Goal: Information Seeking & Learning: Learn about a topic

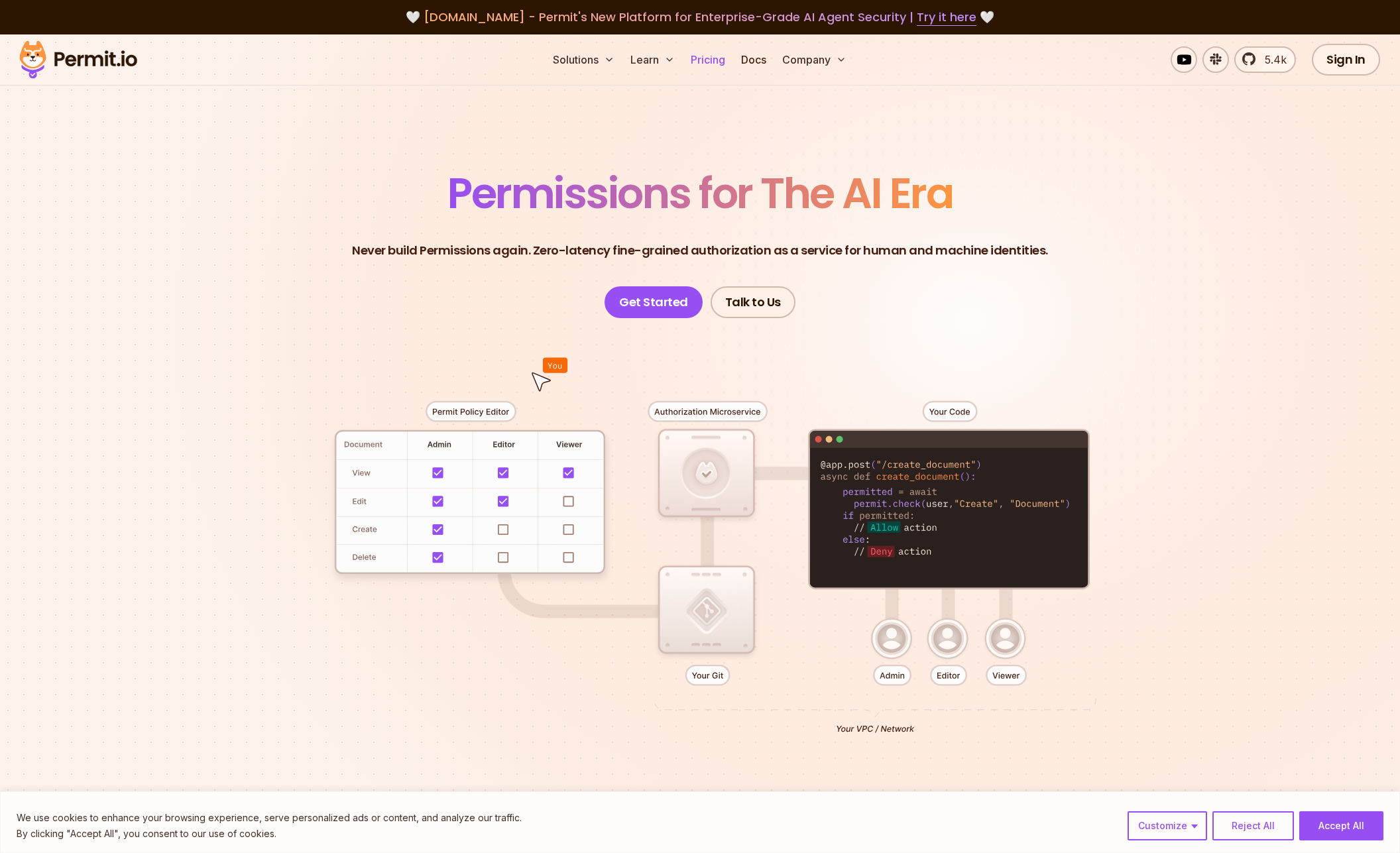
click at [706, 65] on link "Pricing" at bounding box center [708, 60] width 45 height 27
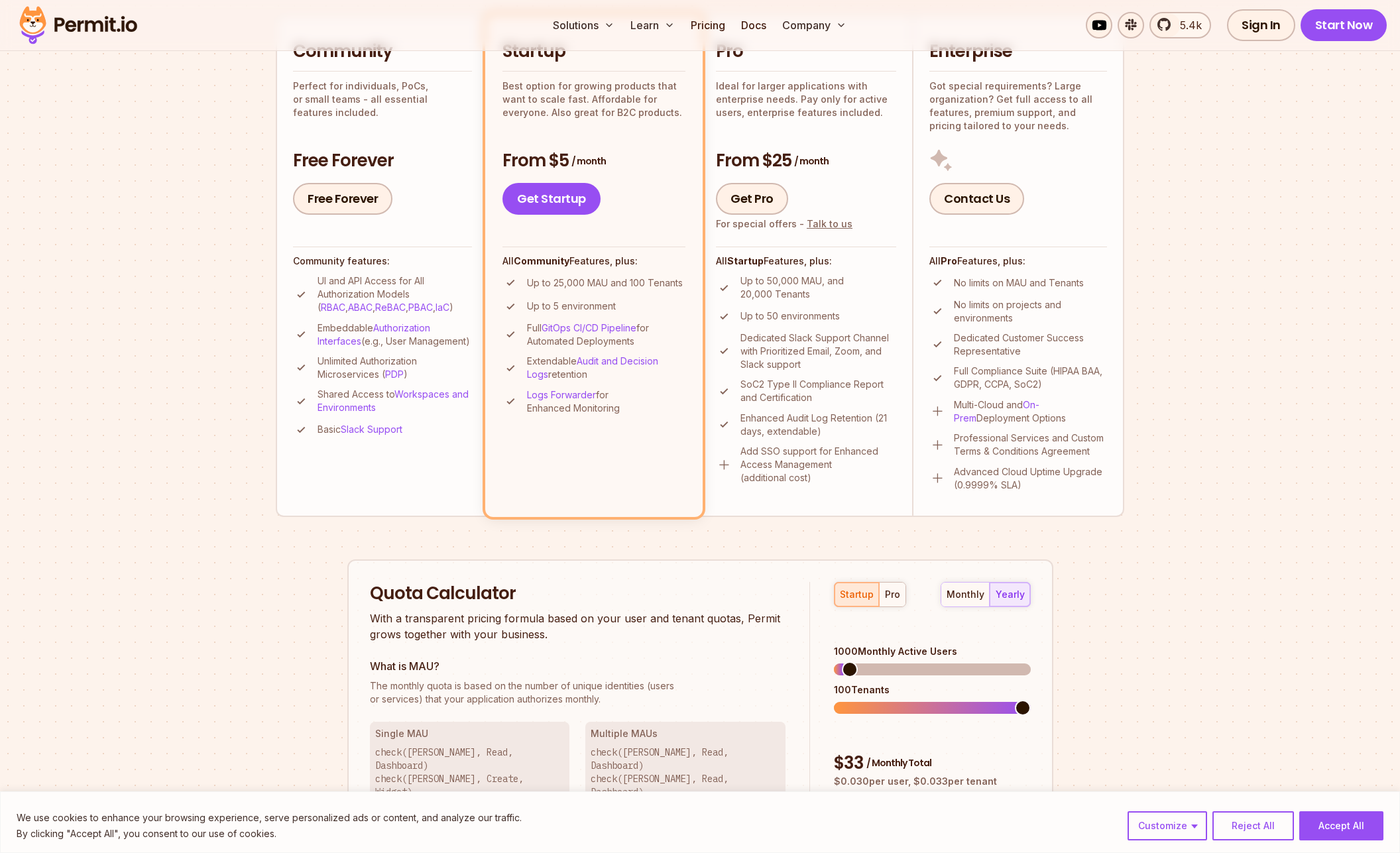
scroll to position [385, 0]
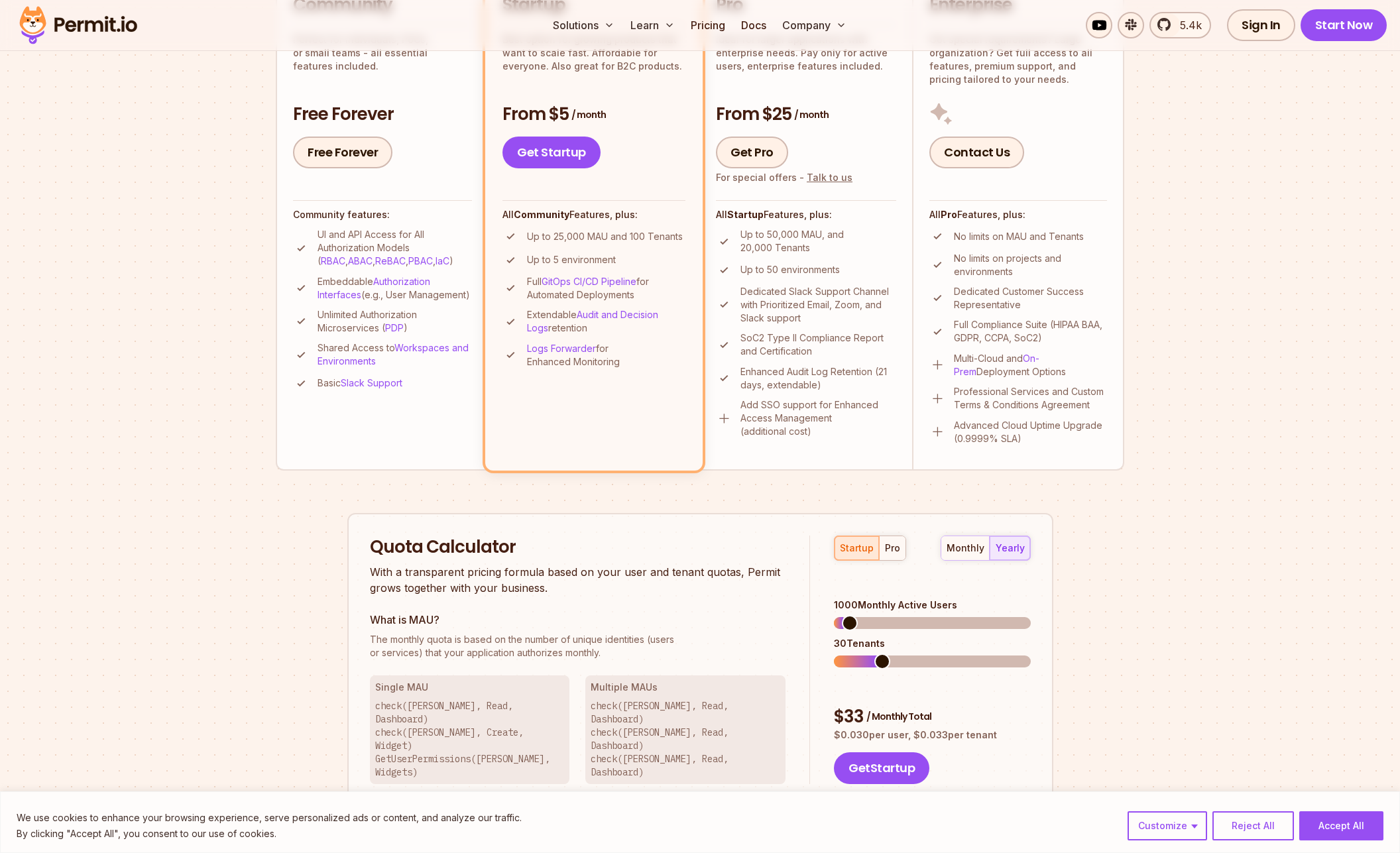
click at [877, 653] on span at bounding box center [882, 661] width 16 height 16
click at [856, 615] on span at bounding box center [861, 622] width 16 height 16
click at [890, 552] on div "pro" at bounding box center [893, 549] width 15 height 13
click at [867, 553] on div "startup" at bounding box center [856, 549] width 34 height 13
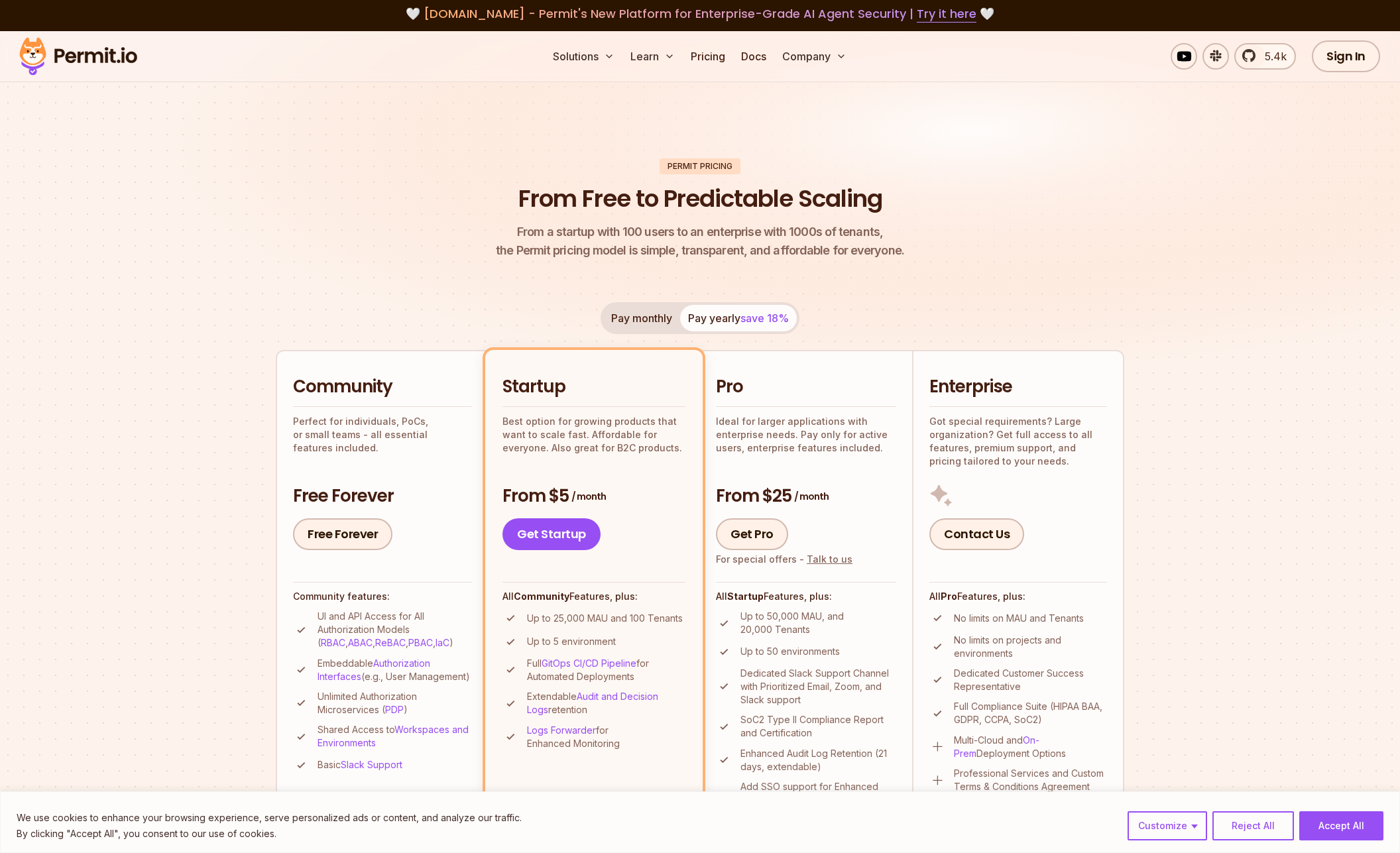
scroll to position [0, 0]
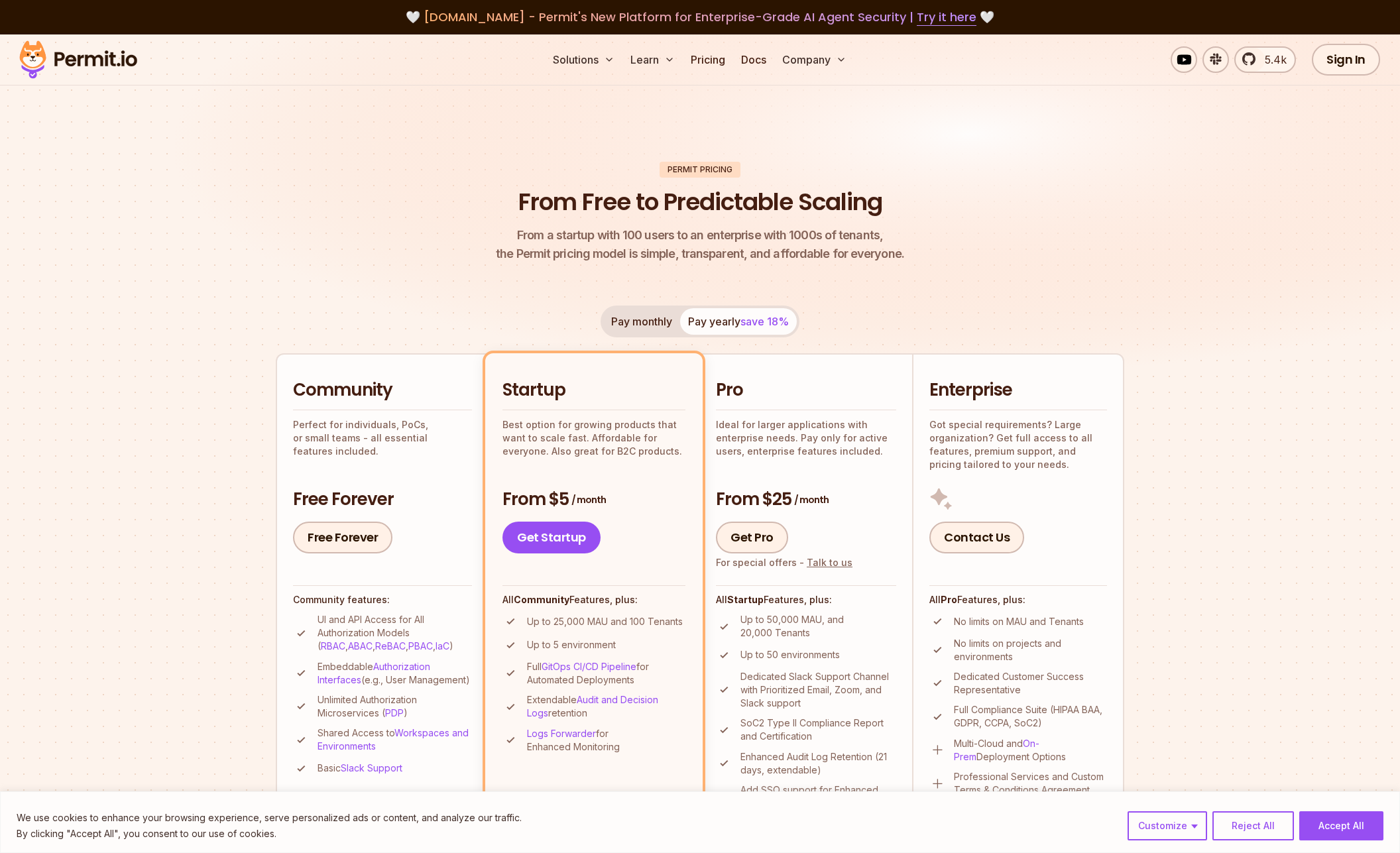
click at [112, 64] on img at bounding box center [78, 60] width 130 height 45
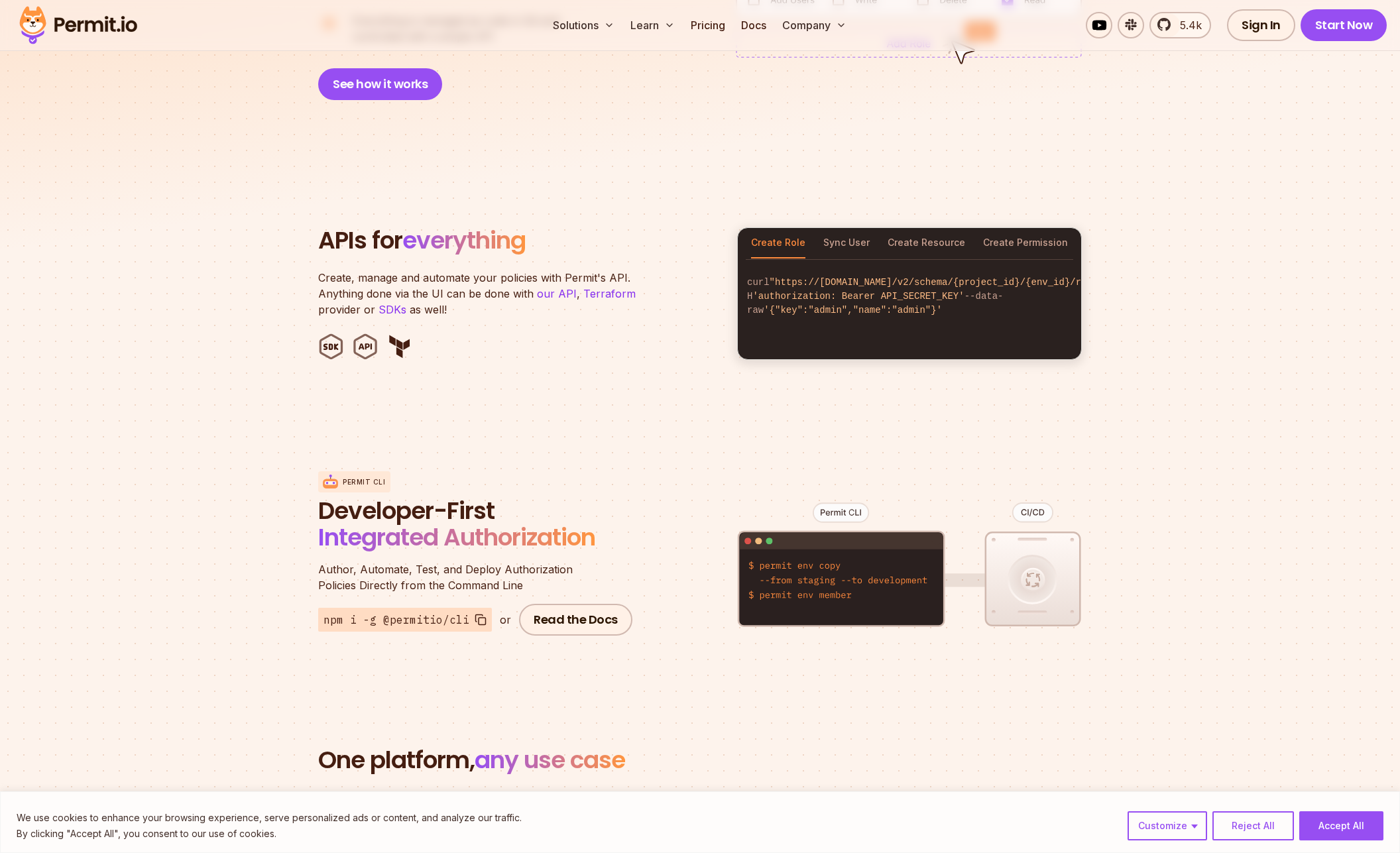
scroll to position [1154, 0]
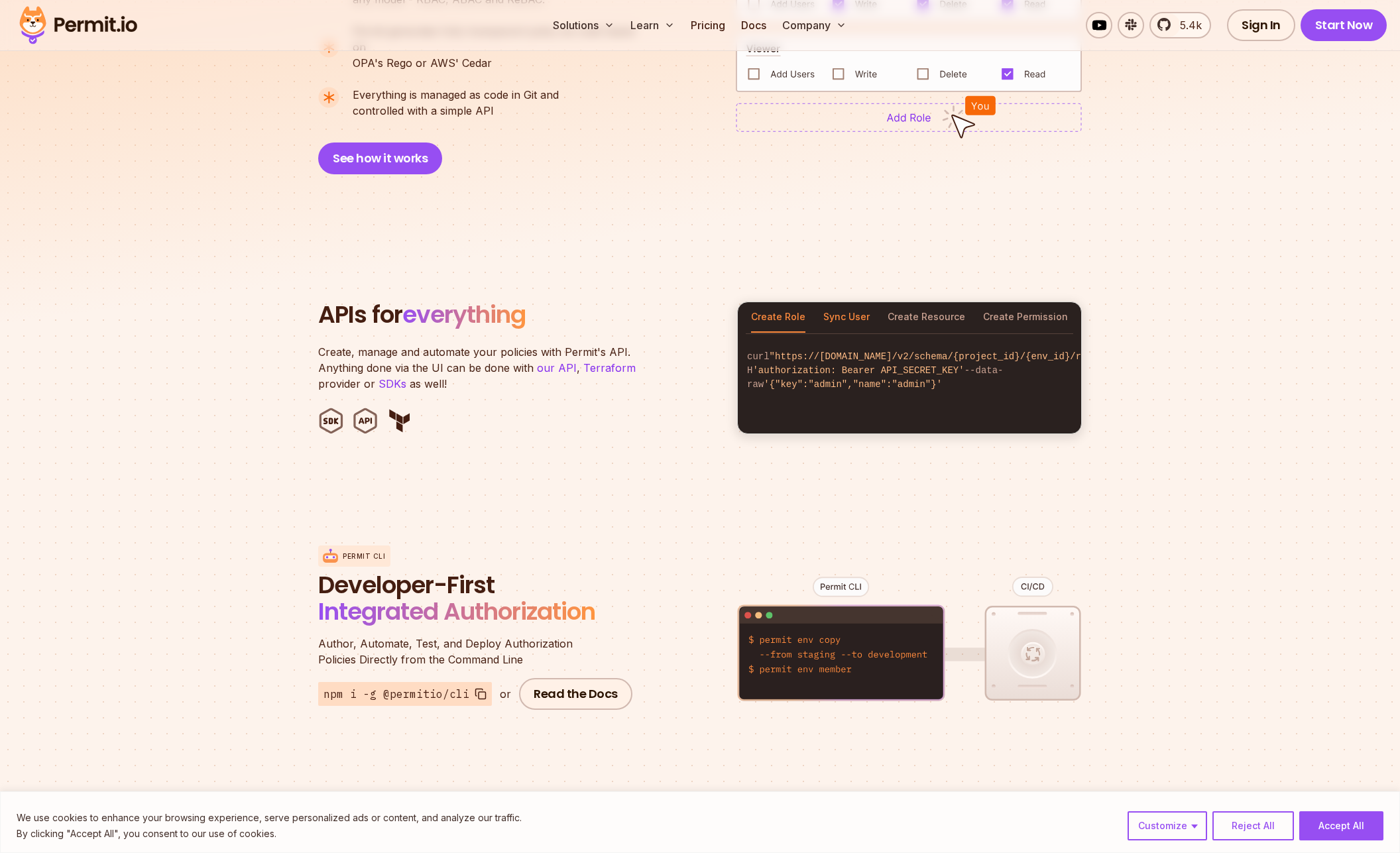
click at [831, 310] on button "Sync User" at bounding box center [846, 317] width 46 height 30
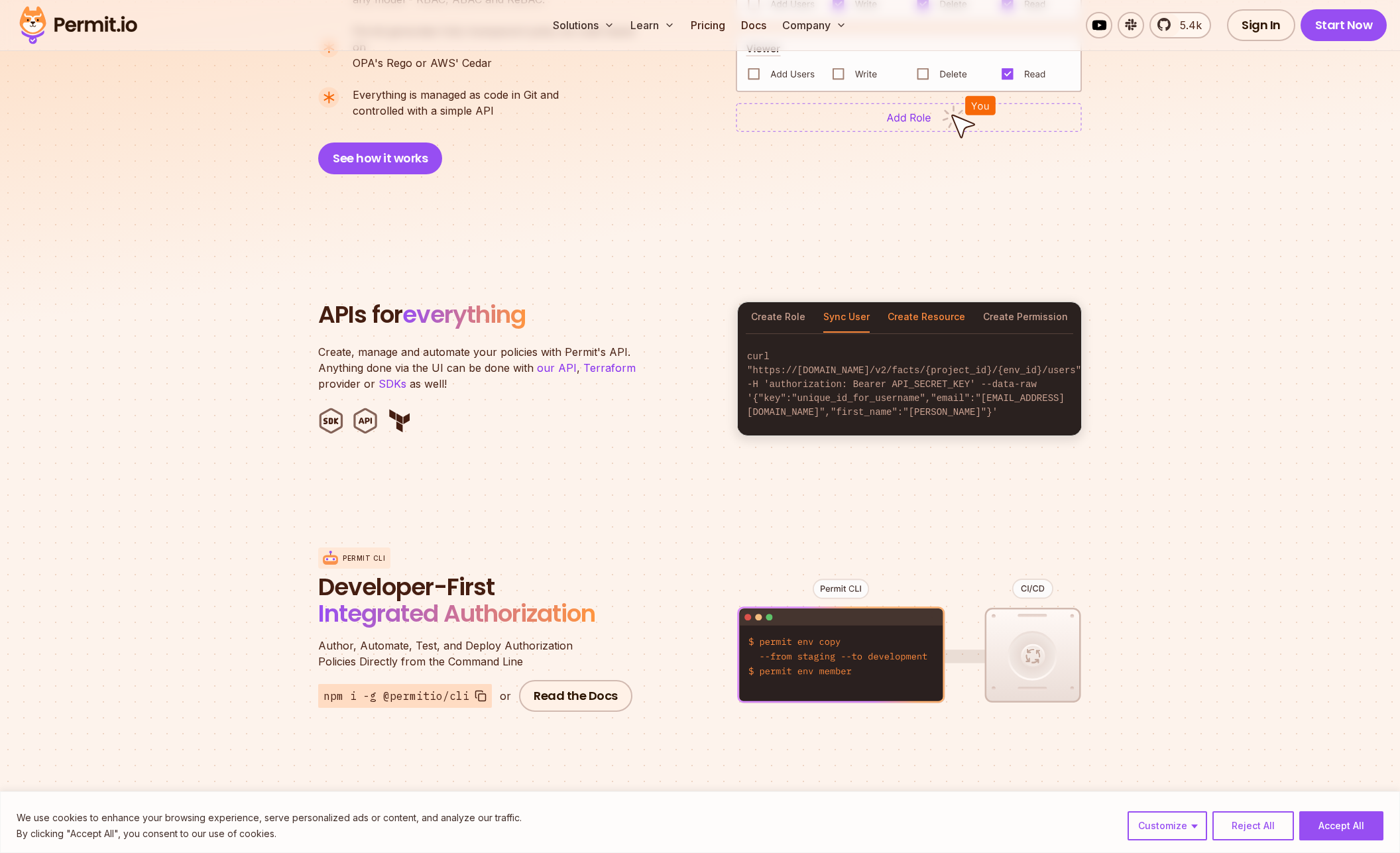
click at [920, 307] on button "Create Resource" at bounding box center [926, 317] width 77 height 30
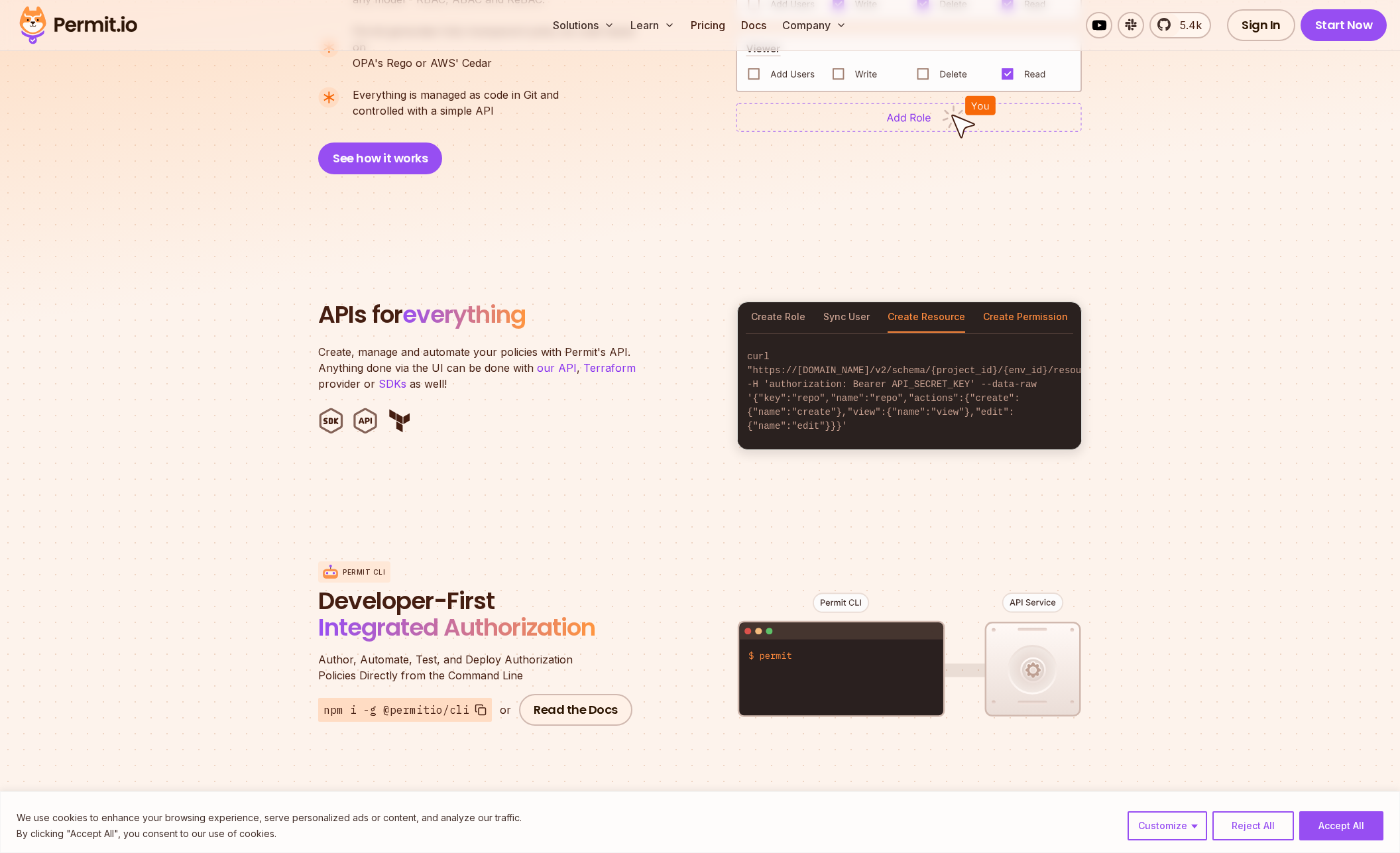
click at [1017, 302] on button "Create Permission" at bounding box center [1025, 317] width 85 height 30
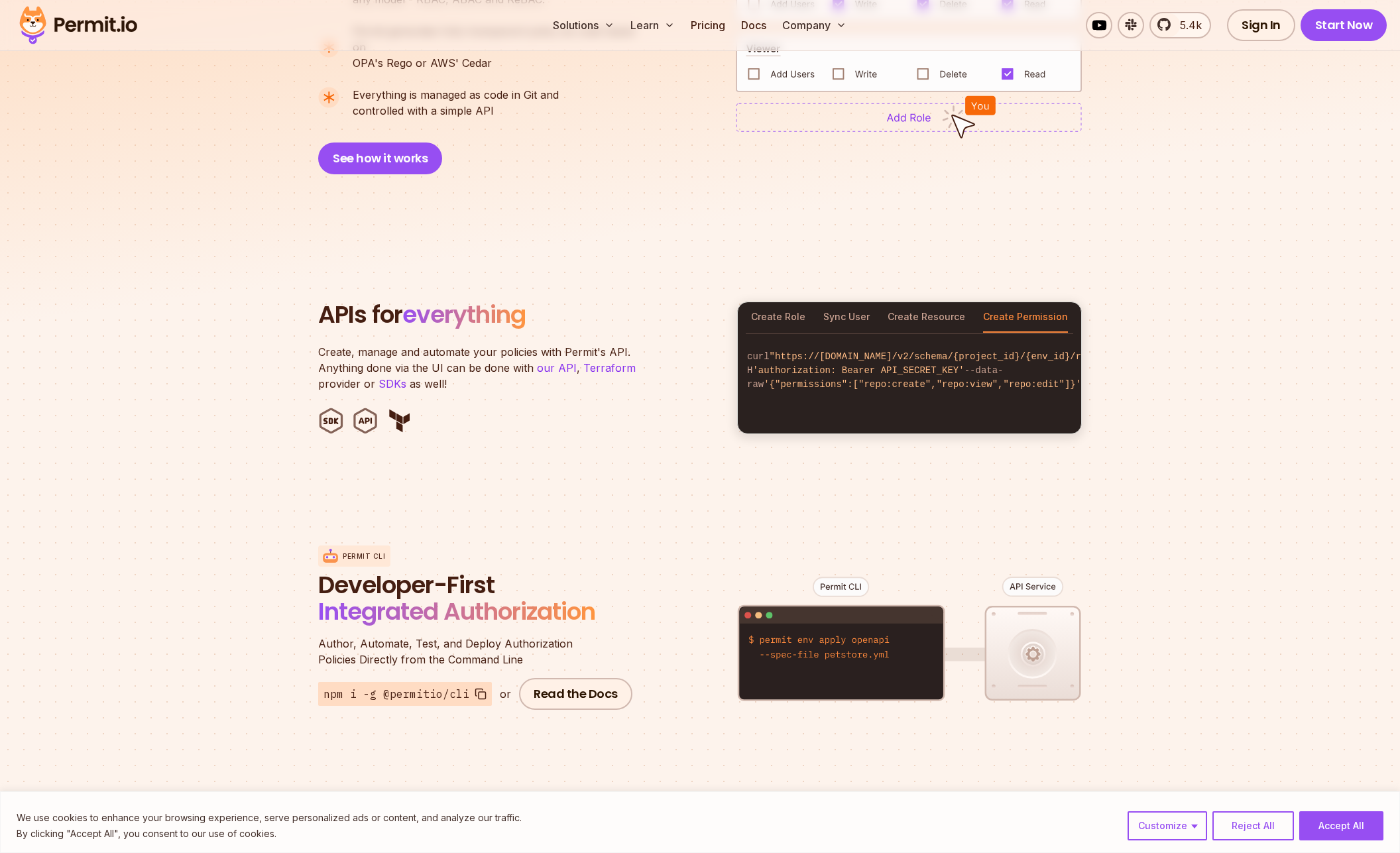
click at [823, 304] on div "Create Role Sync User Create Resource Create Permission" at bounding box center [909, 317] width 343 height 30
click at [742, 304] on div "Create Role Sync User Create Resource Create Permission" at bounding box center [909, 317] width 343 height 30
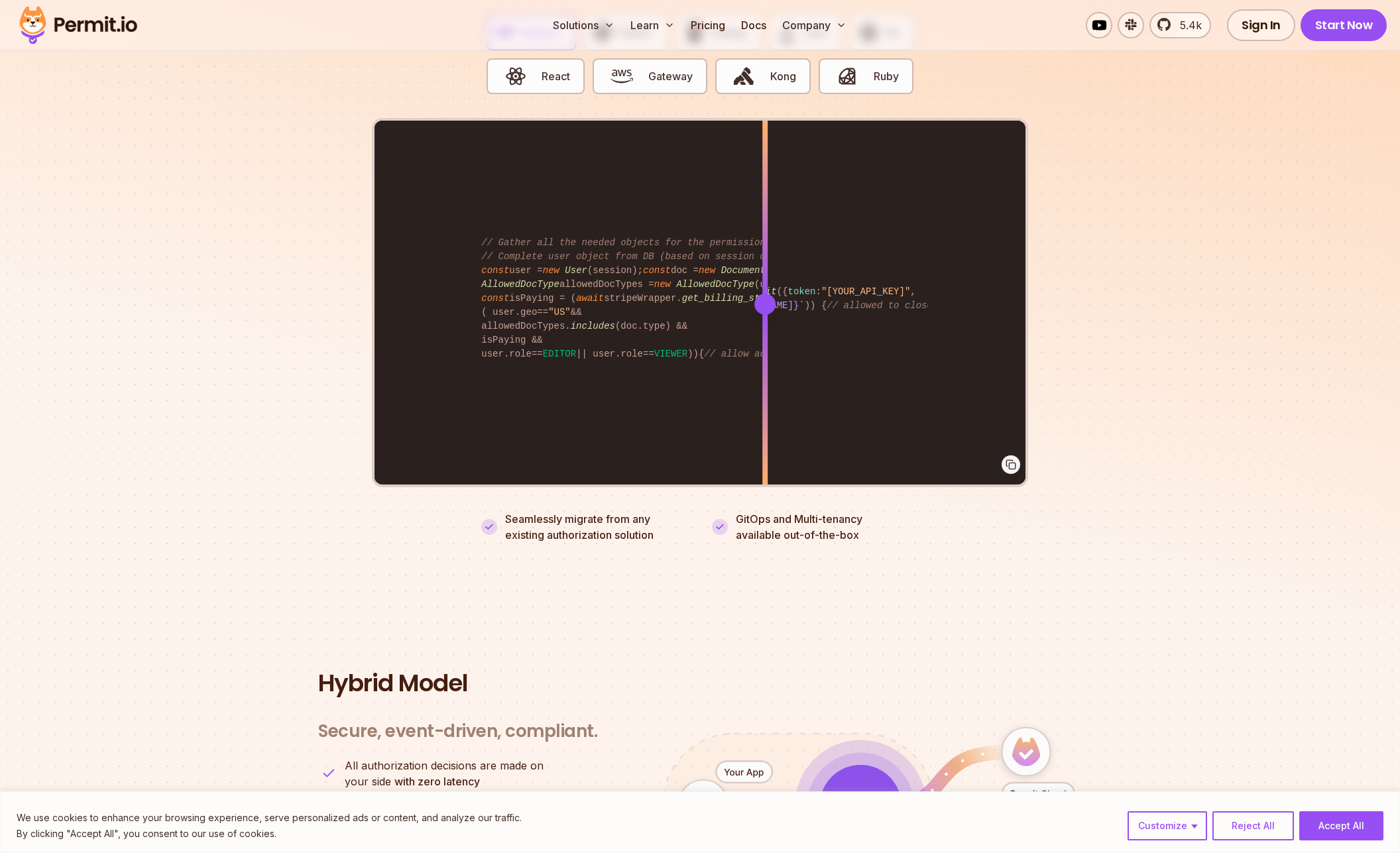
scroll to position [2609, 0]
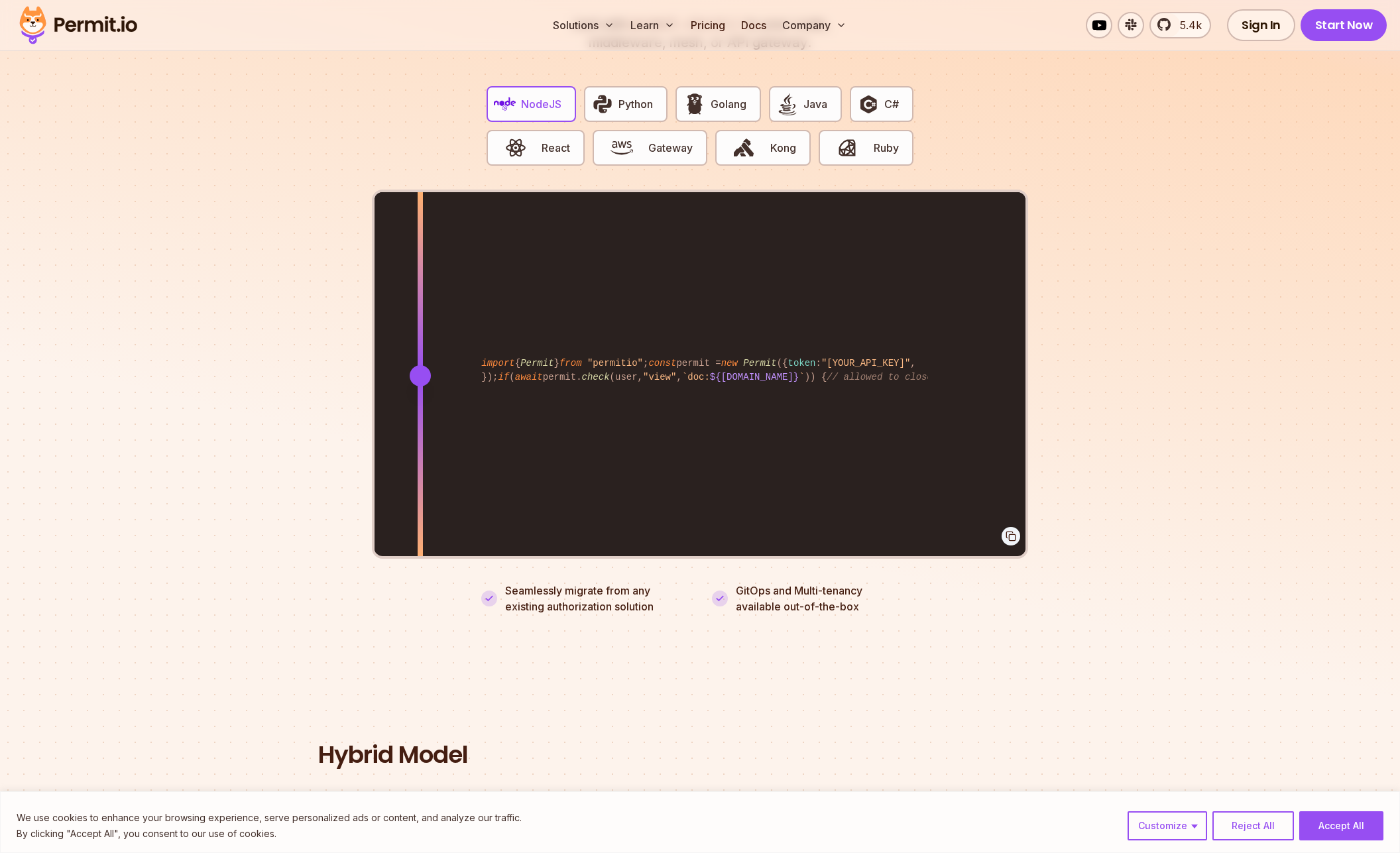
drag, startPoint x: 749, startPoint y: 366, endPoint x: 419, endPoint y: 430, distance: 336.1
click at [419, 430] on div "import { Permit } from "permitio" ; const permit = new Permit ({ token : "[YOUR…" at bounding box center [700, 375] width 651 height 366
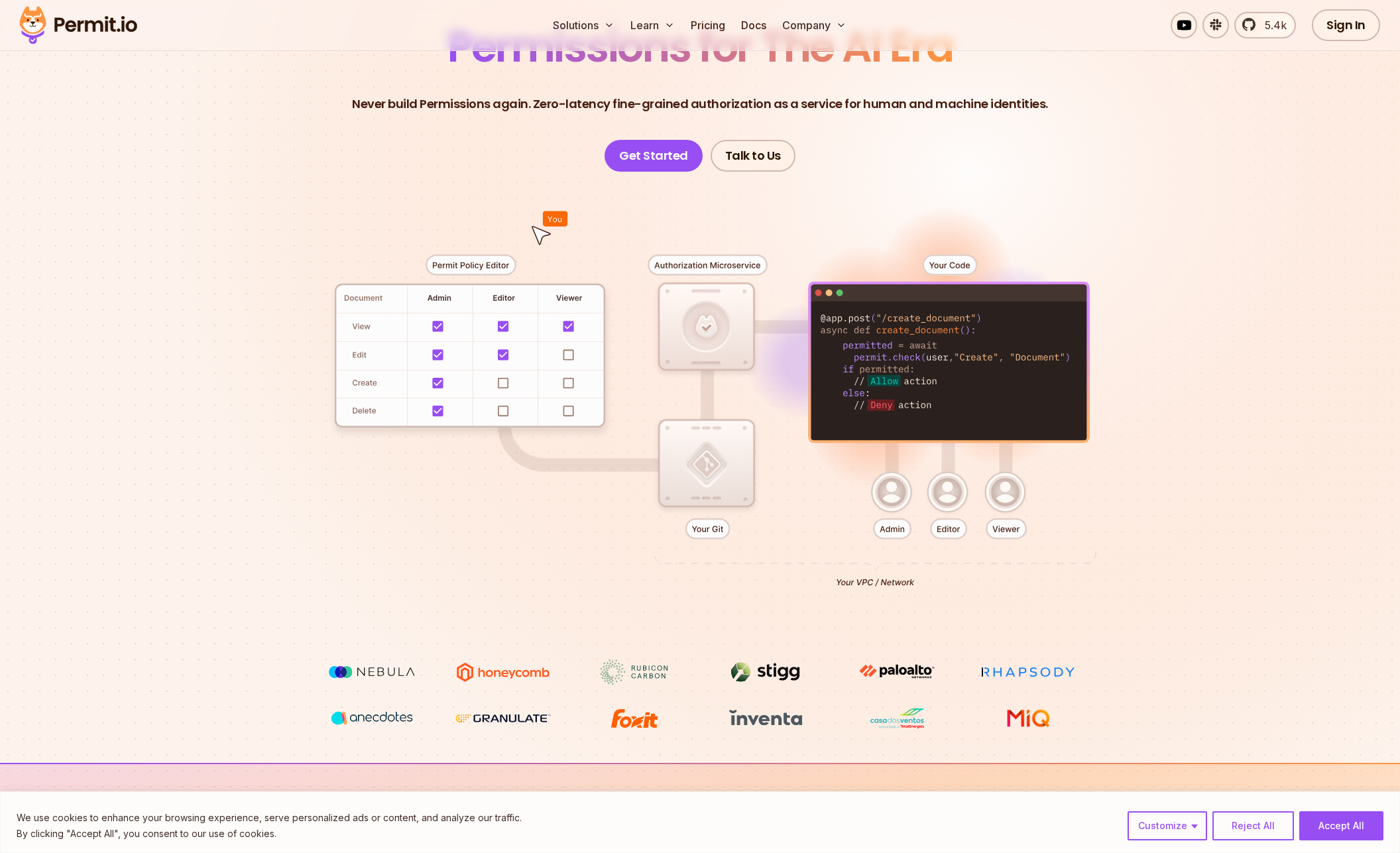
scroll to position [143, 0]
